Goal: Navigation & Orientation: Find specific page/section

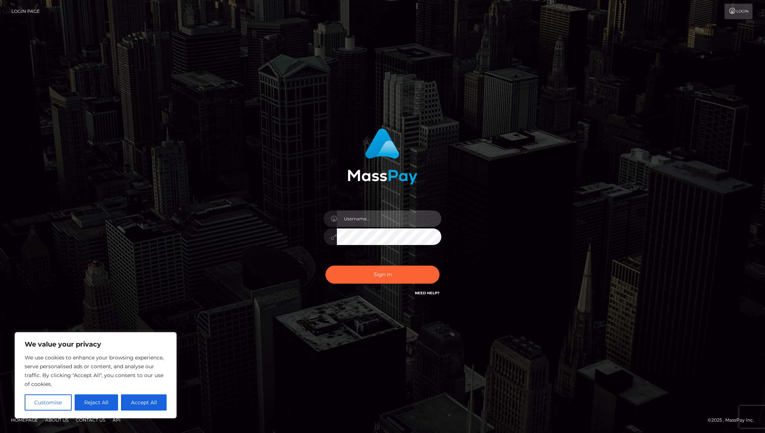
type input "matthewlebenson"
click at [379, 273] on button "Sign in" at bounding box center [383, 275] width 114 height 18
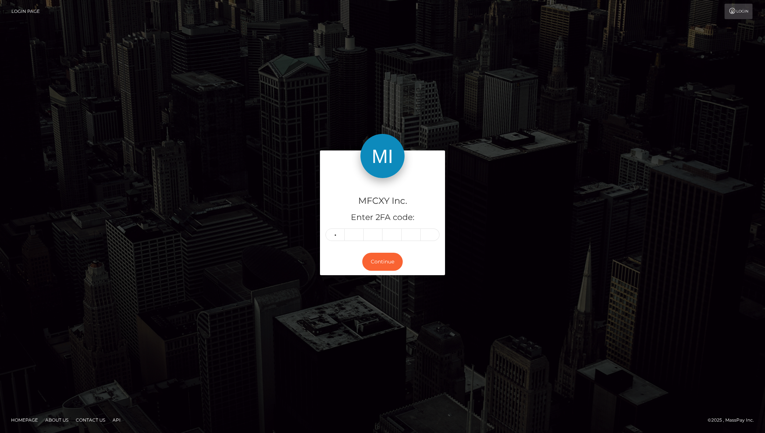
type input "5"
type input "2"
type input "4"
type input "7"
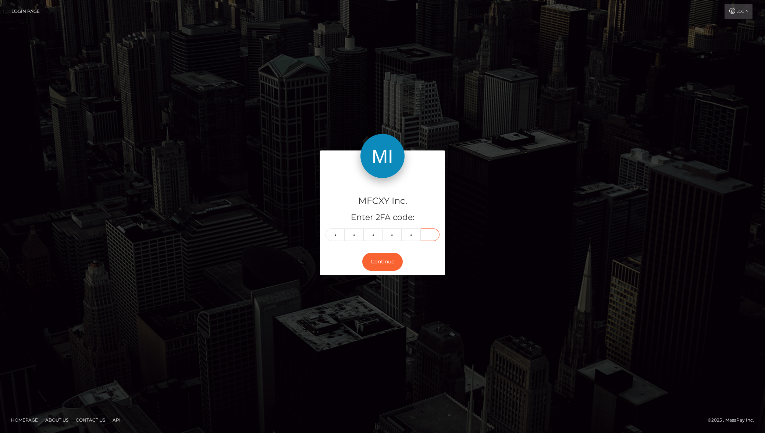
type input "0"
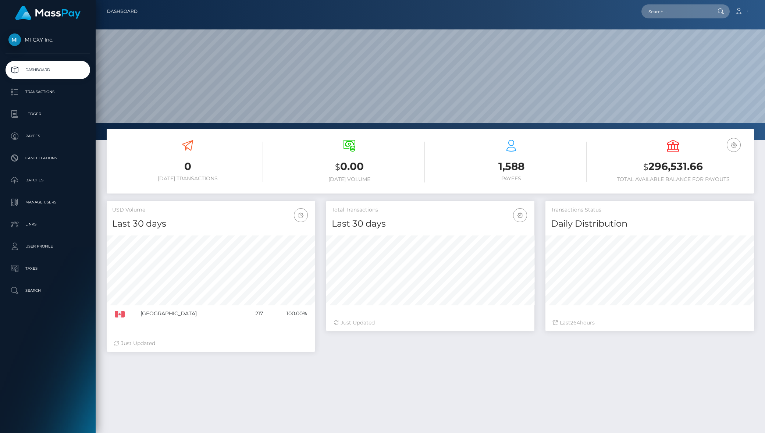
scroll to position [130, 208]
click at [49, 181] on p "Batches" at bounding box center [47, 180] width 79 height 11
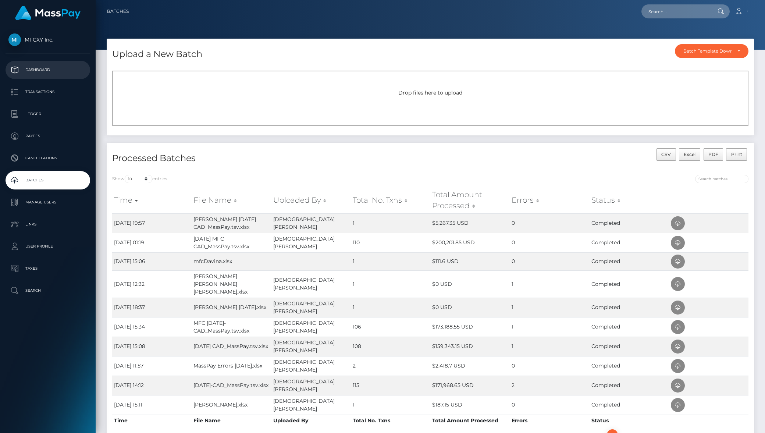
click at [52, 70] on p "Dashboard" at bounding box center [47, 69] width 79 height 11
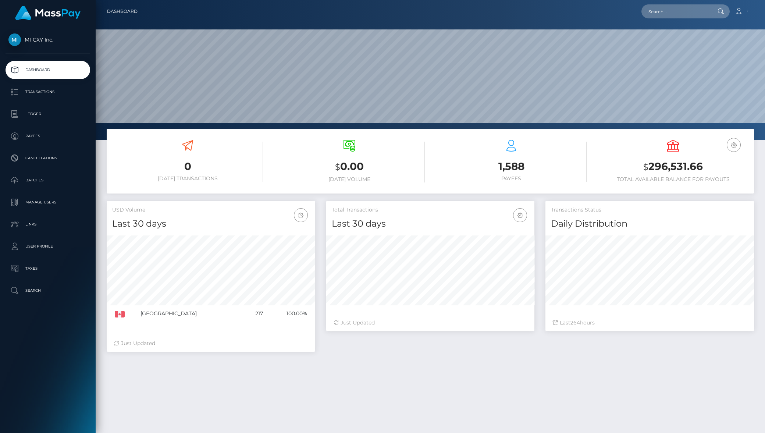
scroll to position [130, 208]
